Goal: Complete application form

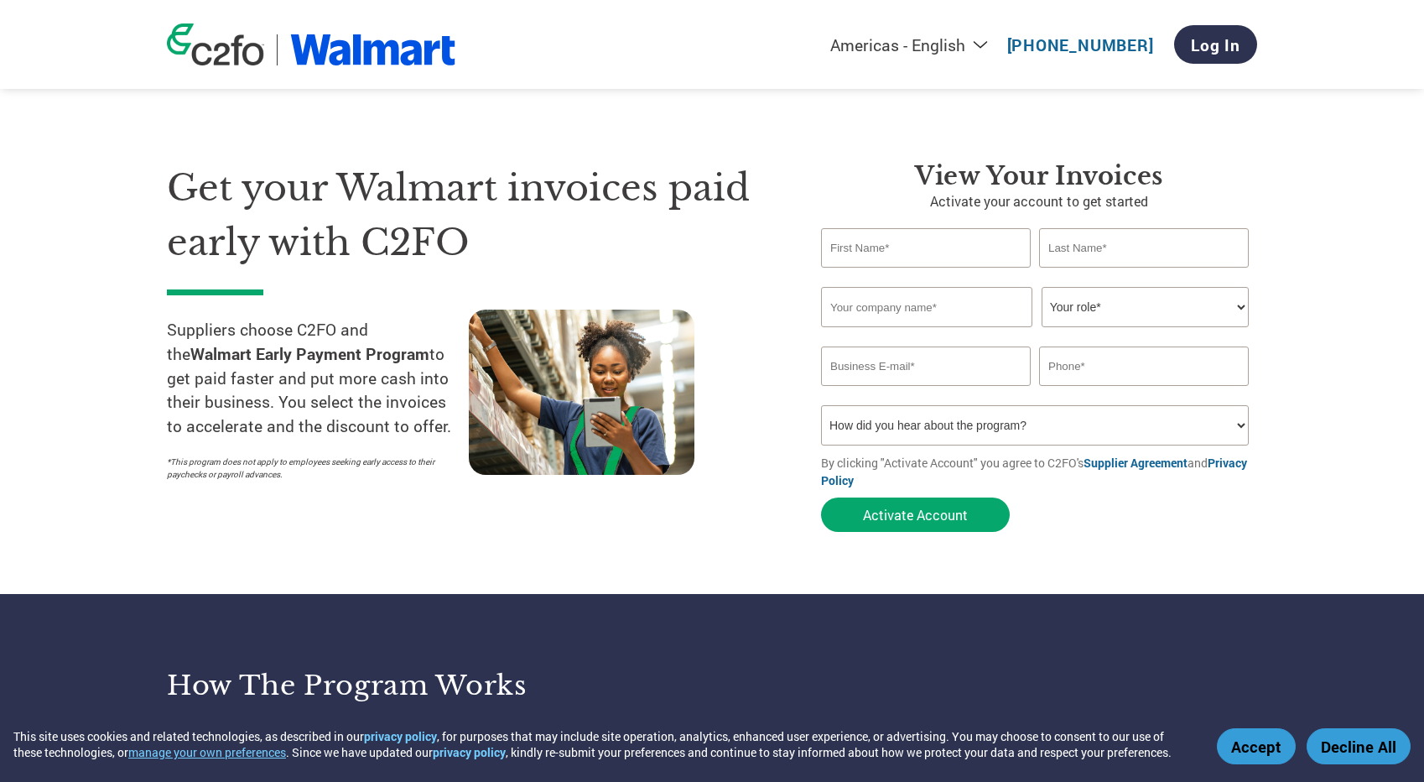
type input "[EMAIL_ADDRESS][DOMAIN_NAME]"
type input "[PHONE_NUMBER]"
click at [1250, 745] on button "Accept" at bounding box center [1256, 746] width 79 height 36
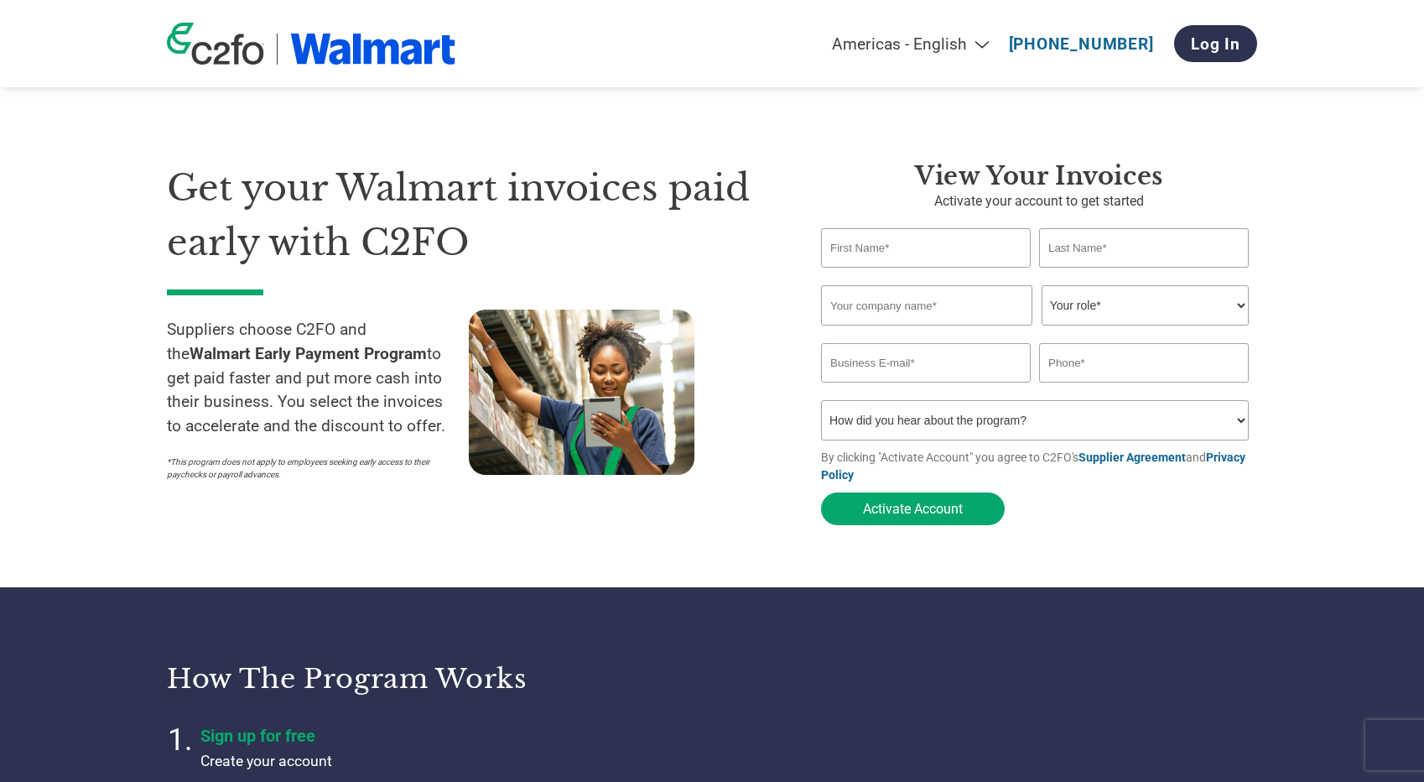
type input "[EMAIL_ADDRESS][DOMAIN_NAME]"
type input "[PHONE_NUMBER]"
